Goal: Check status: Check status

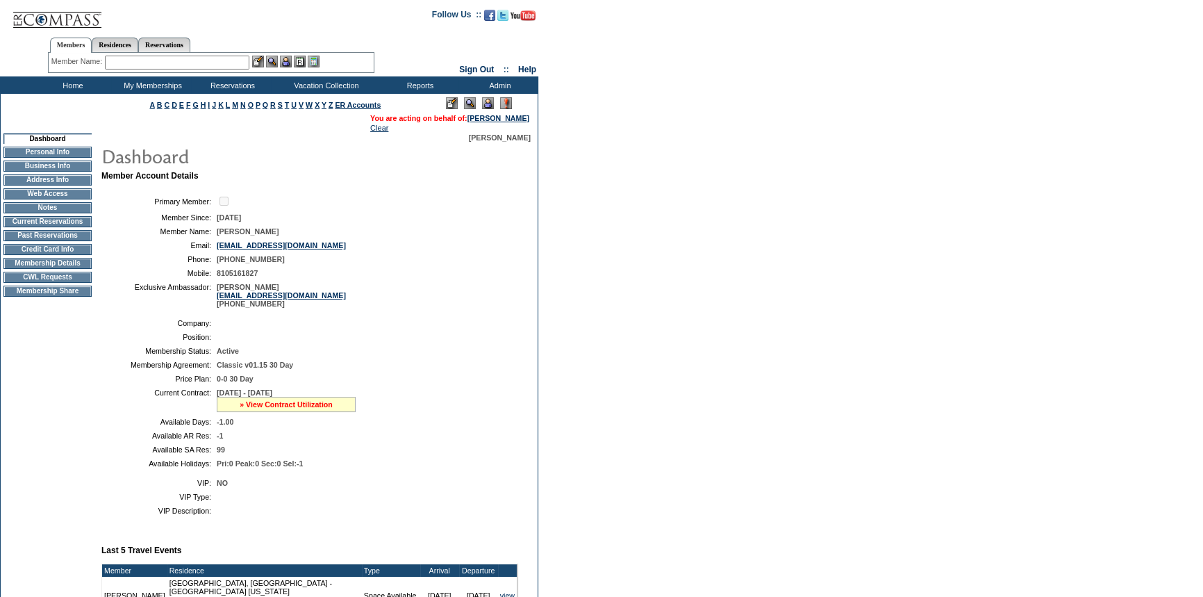
click at [298, 404] on link "» View Contract Utilization" at bounding box center [286, 404] width 93 height 8
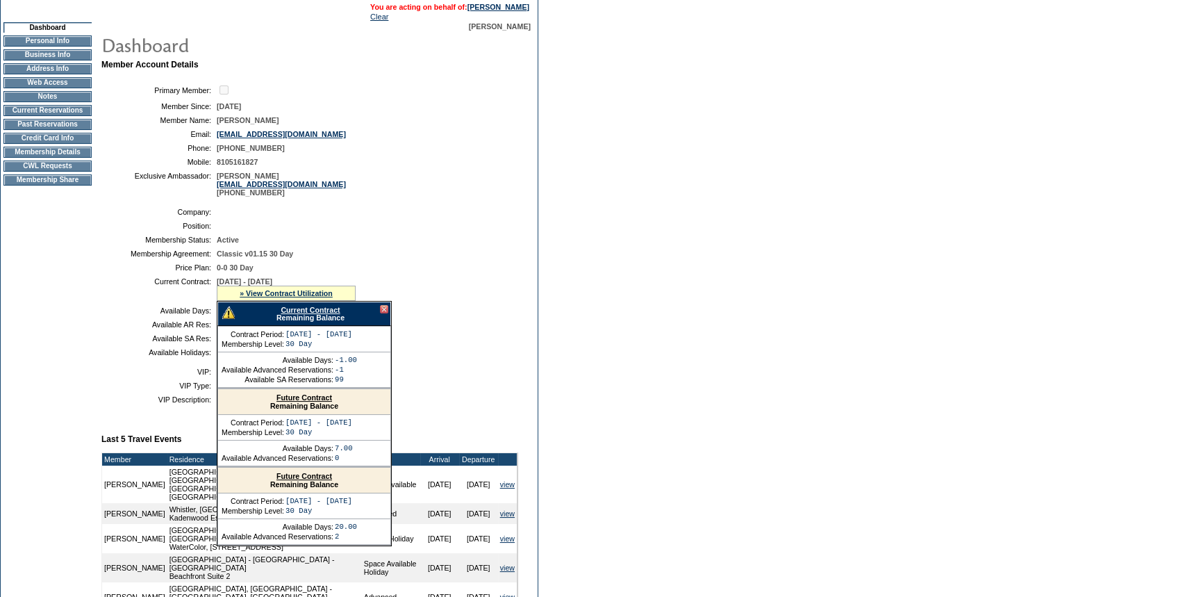
scroll to position [126, 0]
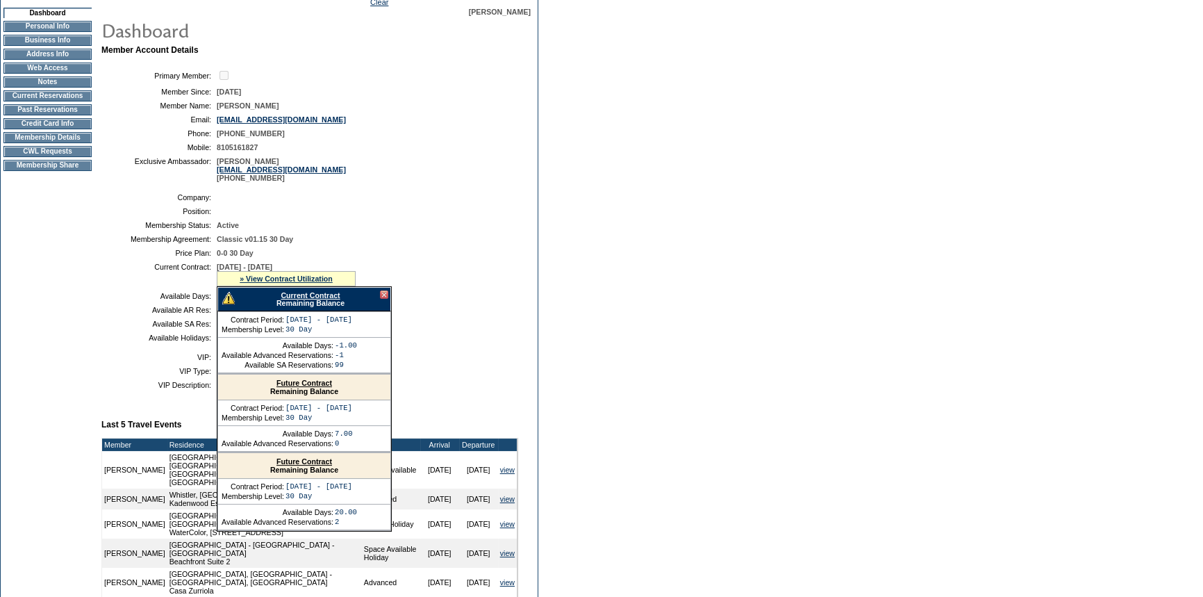
click at [45, 142] on td "Membership Details" at bounding box center [47, 137] width 88 height 11
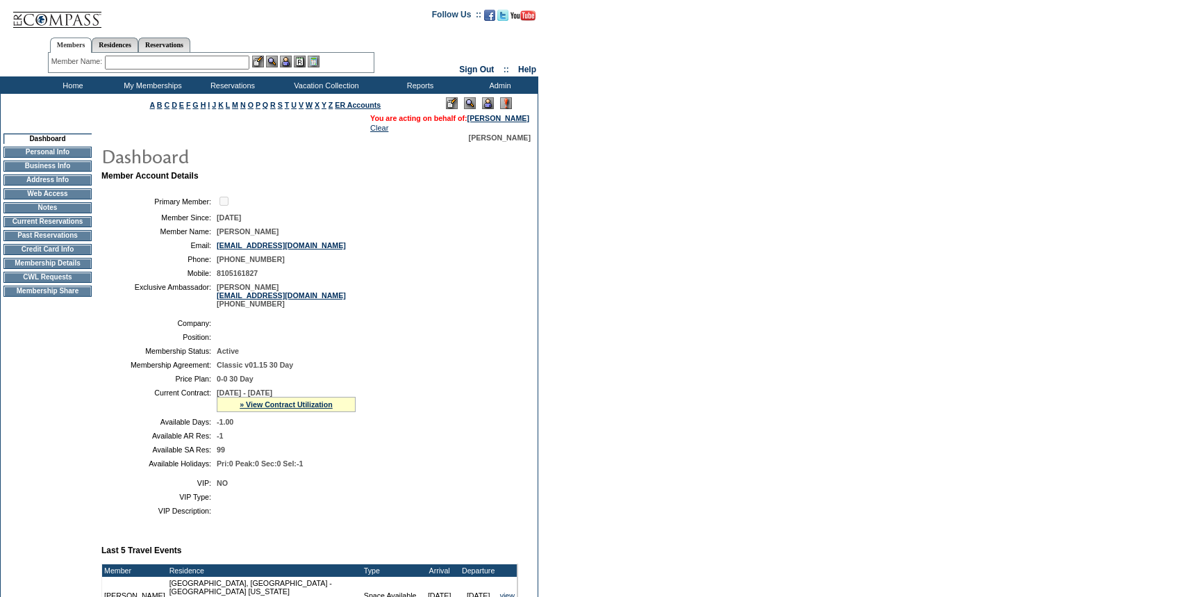
scroll to position [126, 0]
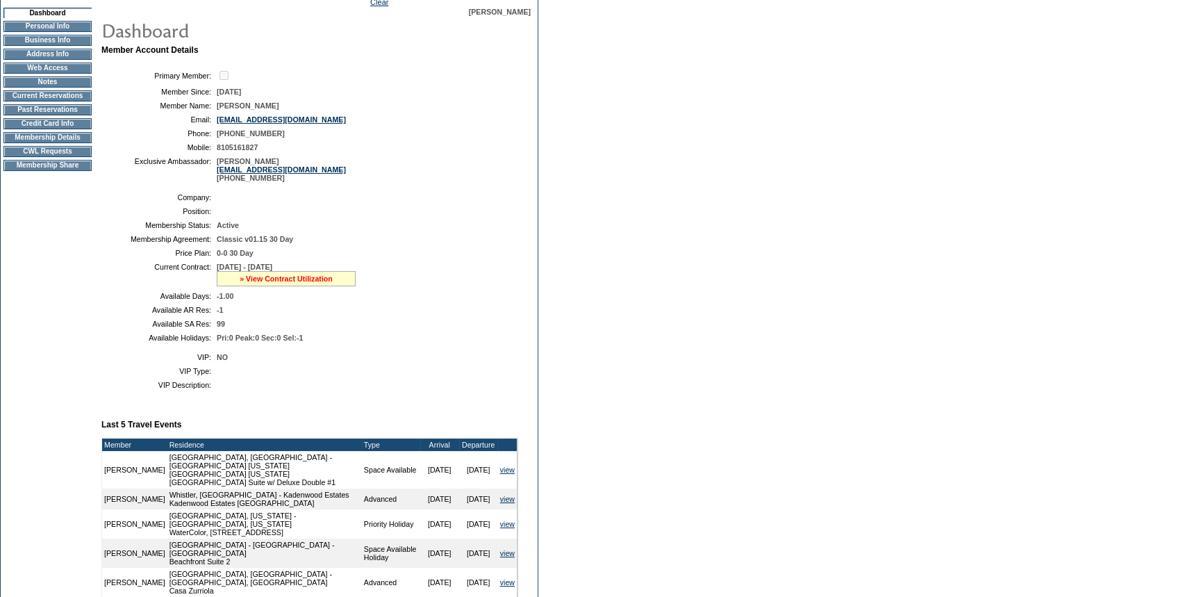
click at [260, 279] on link "» View Contract Utilization" at bounding box center [286, 278] width 93 height 8
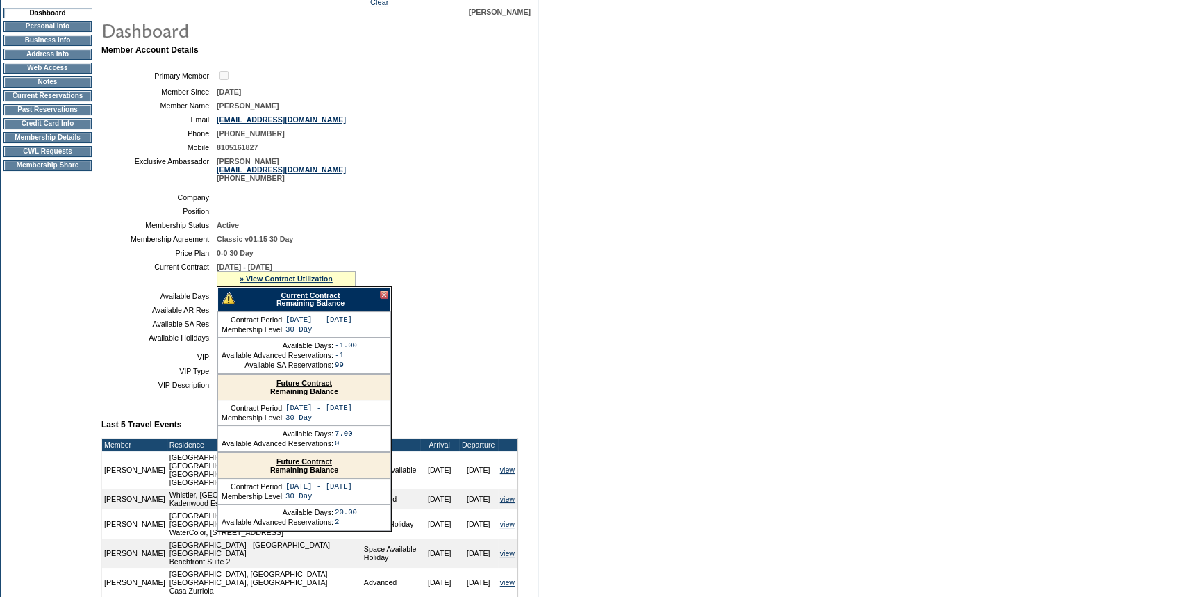
click at [292, 385] on link "Future Contract" at bounding box center [305, 383] width 56 height 8
click at [294, 296] on link "Current Contract" at bounding box center [310, 295] width 59 height 8
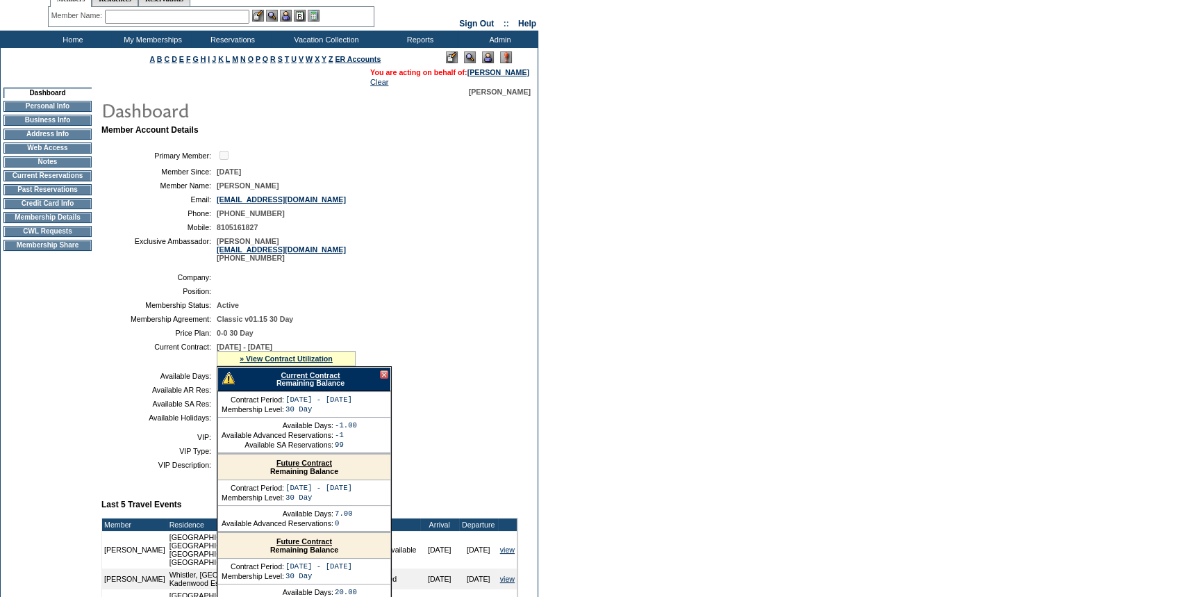
scroll to position [0, 0]
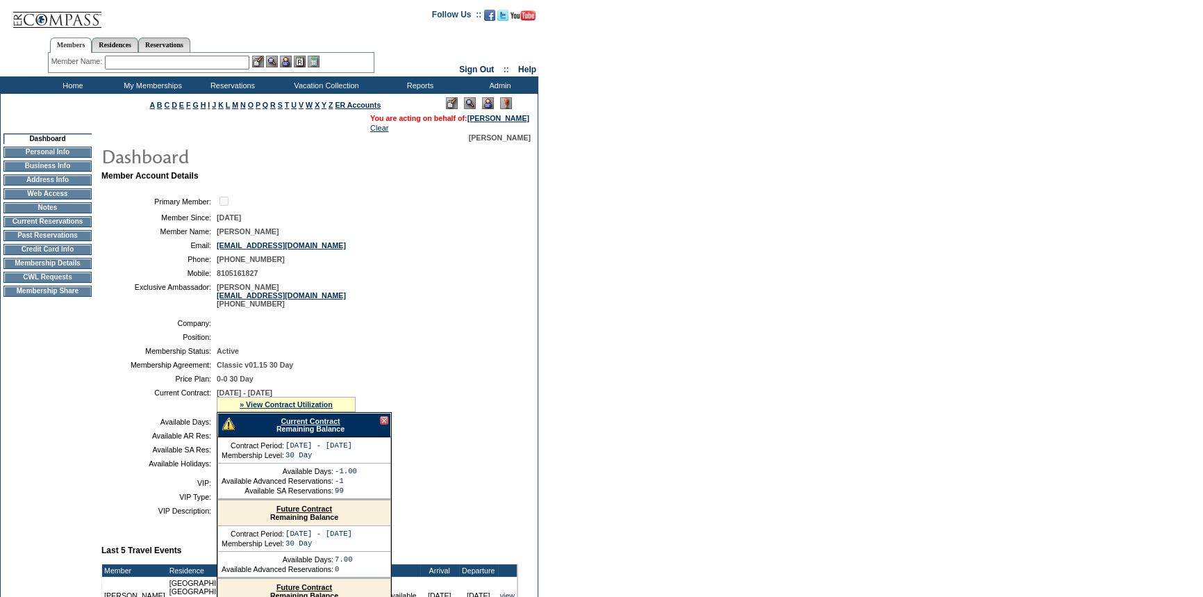
drag, startPoint x: 174, startPoint y: 41, endPoint x: 139, endPoint y: 54, distance: 37.8
click at [174, 41] on link "Reservations" at bounding box center [164, 45] width 52 height 15
click at [127, 61] on input "text" at bounding box center [131, 63] width 61 height 14
paste input "1765353"
type input "1765353"
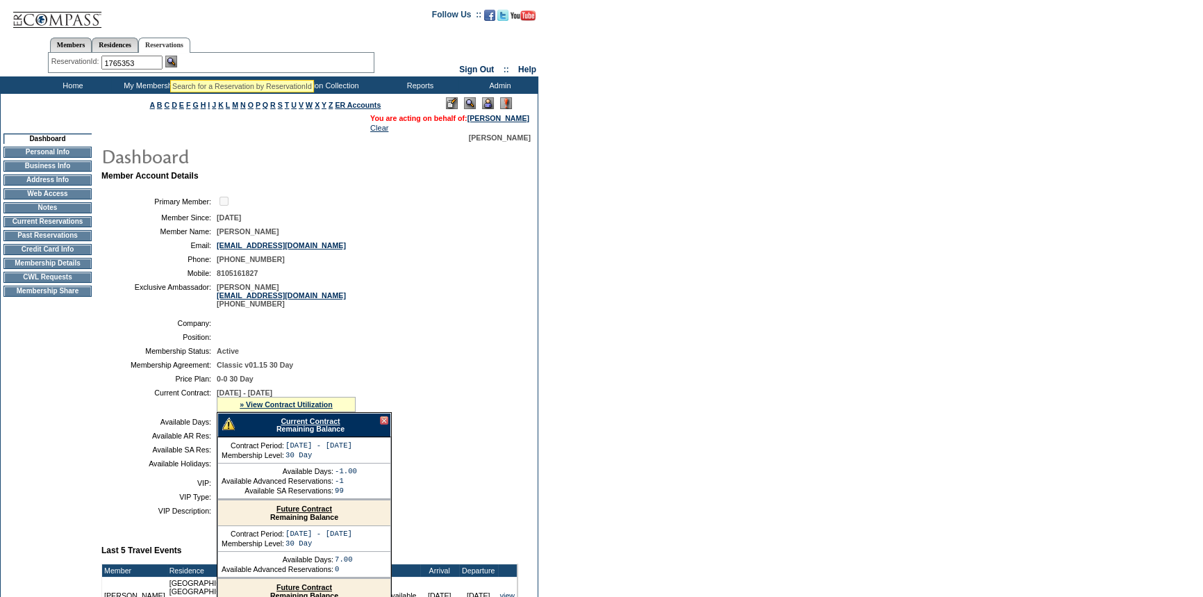
click at [172, 62] on img at bounding box center [171, 62] width 12 height 12
